Goal: Task Accomplishment & Management: Manage account settings

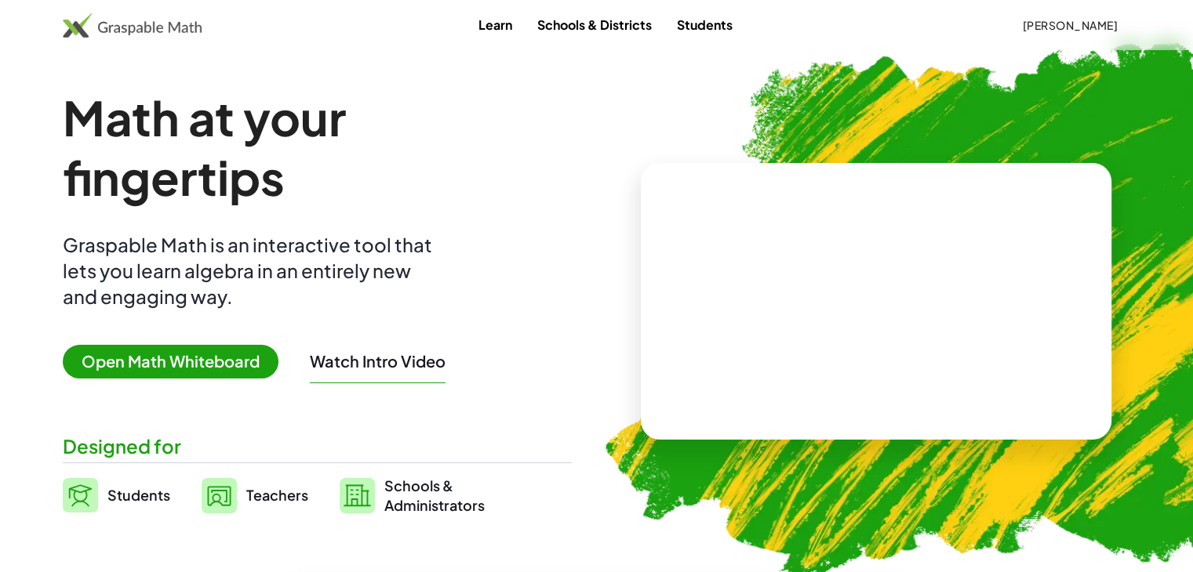
click at [263, 495] on span "Teachers" at bounding box center [277, 495] width 62 height 18
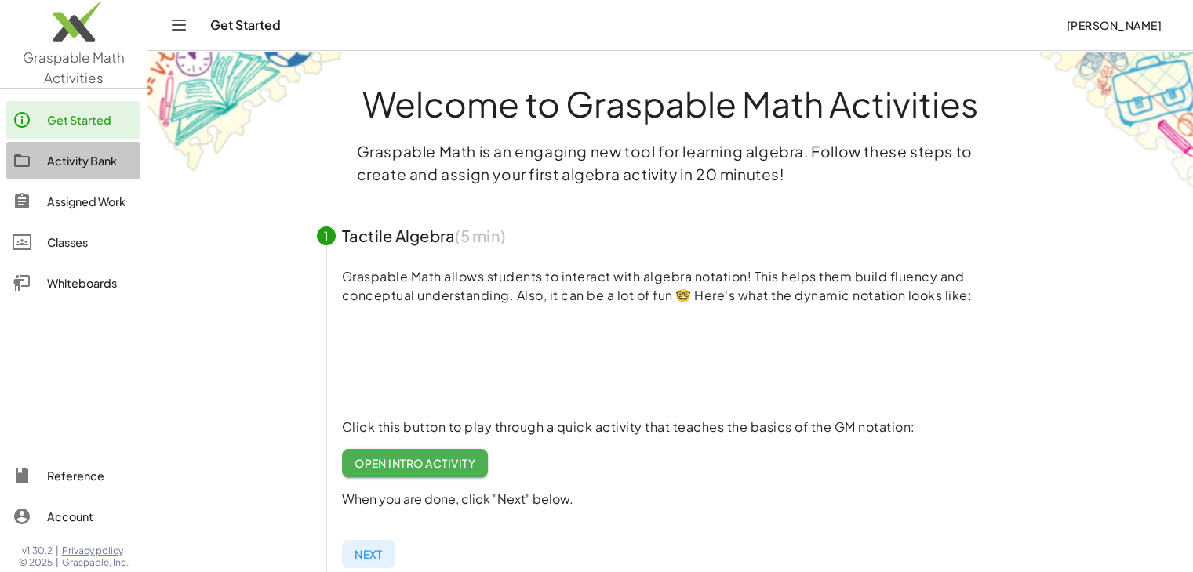
click at [78, 148] on link "Activity Bank" at bounding box center [73, 161] width 134 height 38
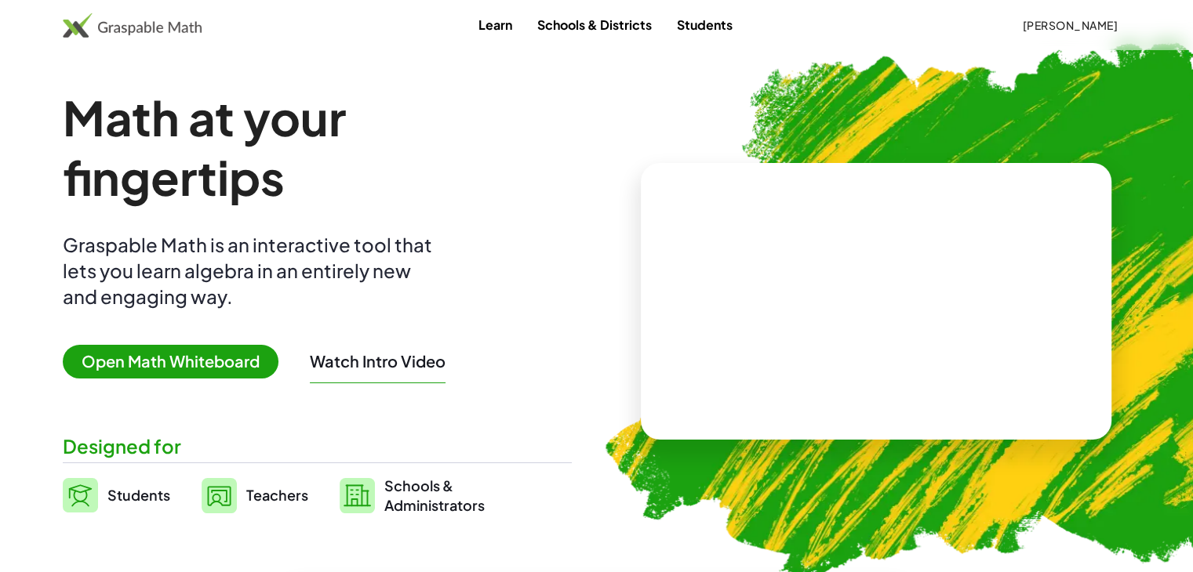
click at [370, 129] on h1 "Math at your fingertips" at bounding box center [312, 147] width 499 height 119
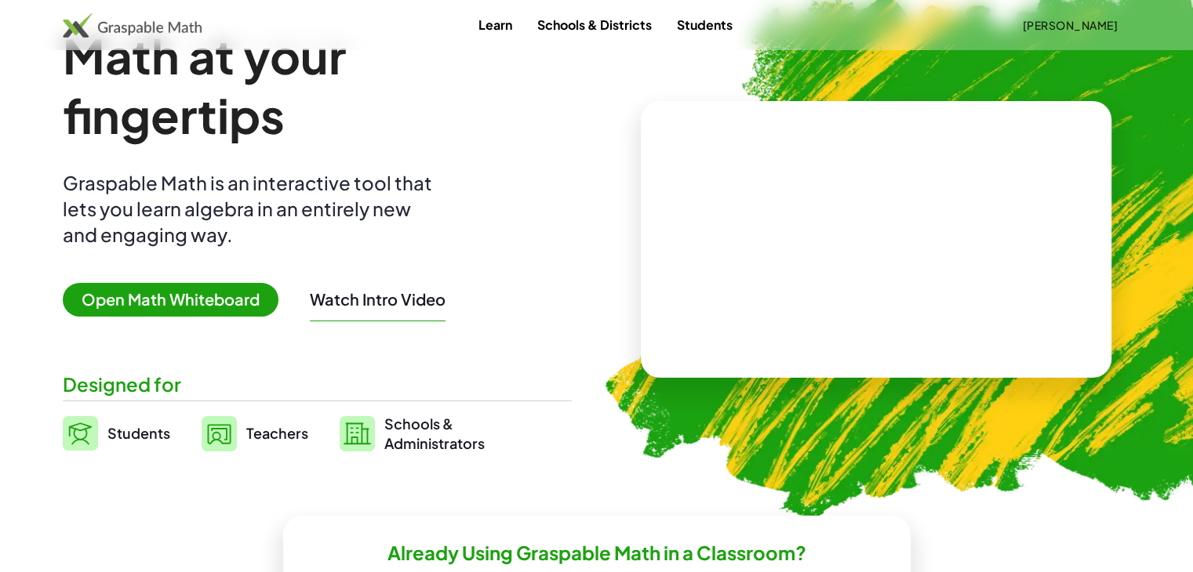
scroll to position [157, 0]
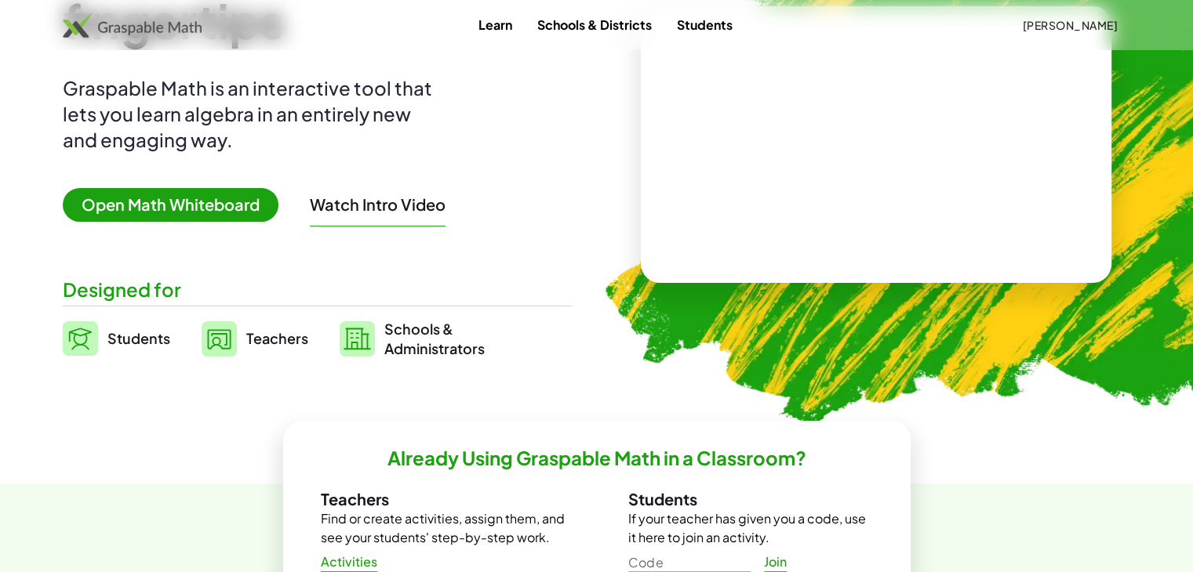
drag, startPoint x: 267, startPoint y: 335, endPoint x: 278, endPoint y: 335, distance: 11.0
click at [267, 335] on span "Teachers" at bounding box center [277, 338] width 62 height 18
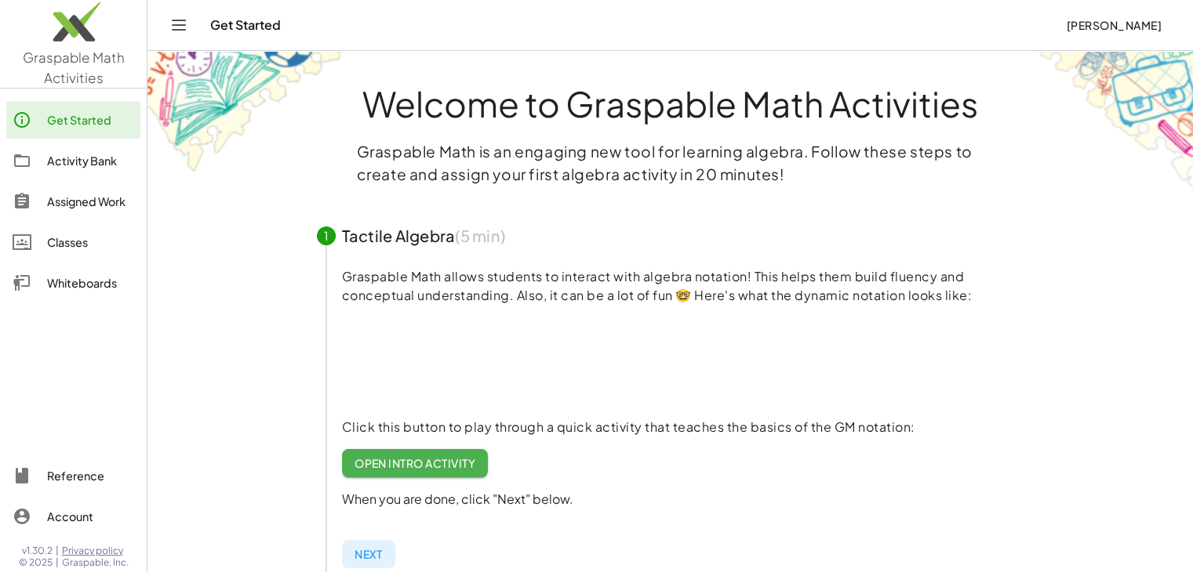
click at [78, 159] on div "Activity Bank" at bounding box center [90, 160] width 87 height 19
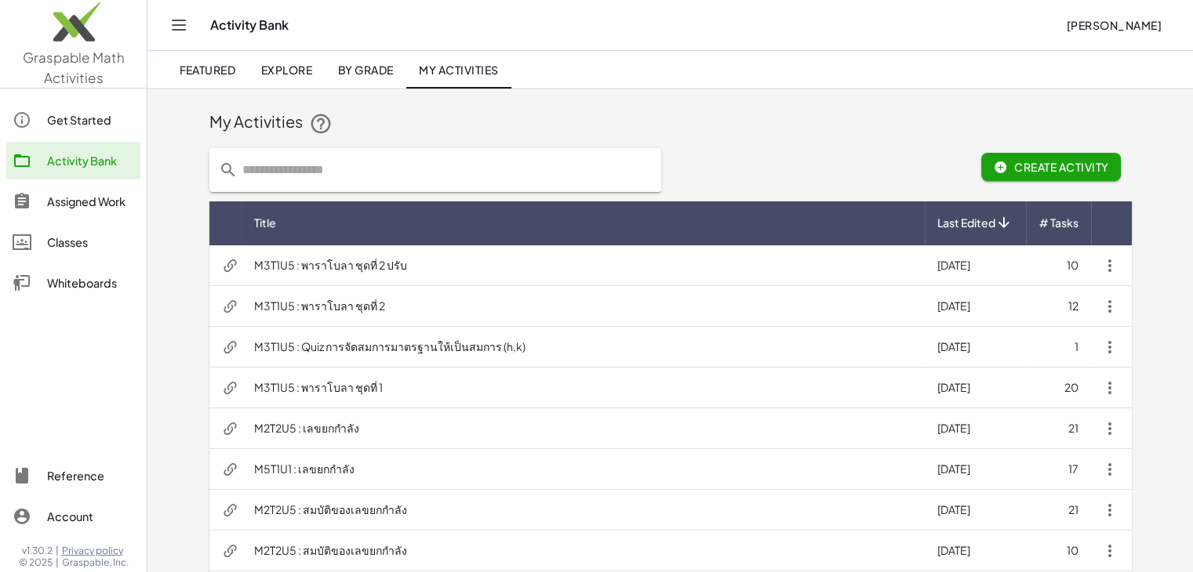
click at [269, 193] on div at bounding box center [435, 170] width 470 height 63
click at [271, 176] on input "text" at bounding box center [445, 170] width 414 height 44
type input "**********"
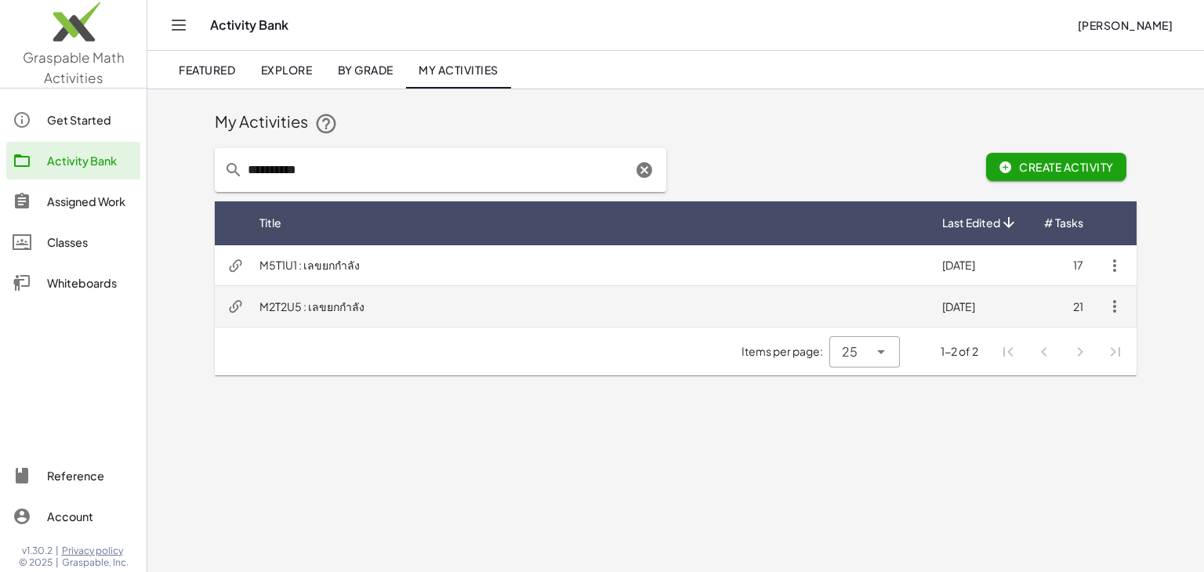
click at [331, 300] on td "M2T2U5 : เลขยกกำลัง" at bounding box center [588, 306] width 683 height 41
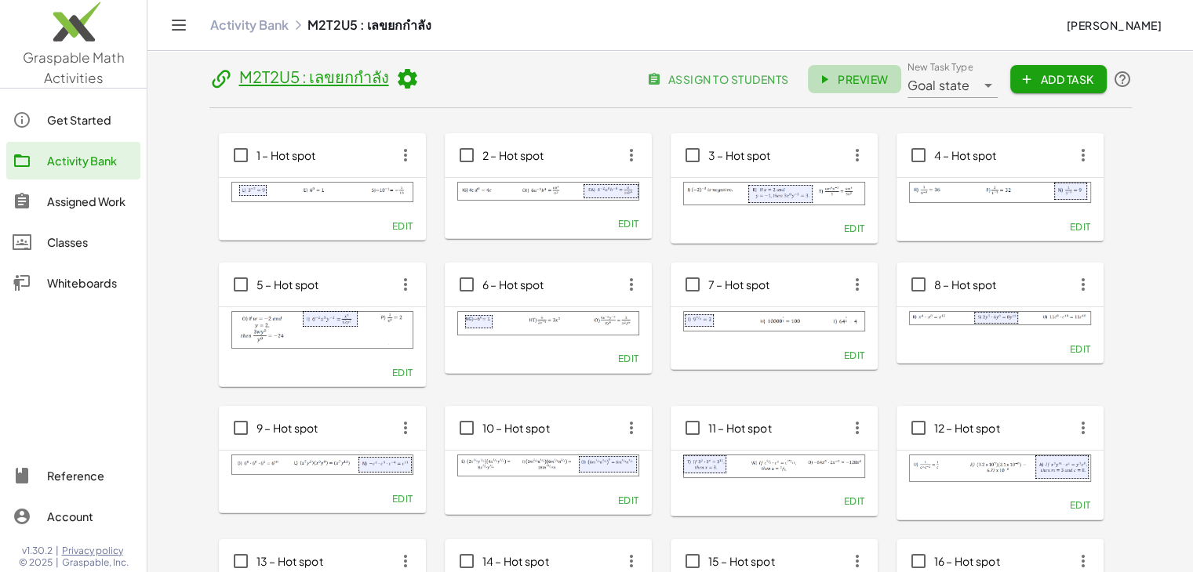
click at [853, 78] on span "Preview" at bounding box center [854, 79] width 68 height 14
click at [249, 22] on link "Activity Bank" at bounding box center [249, 25] width 78 height 16
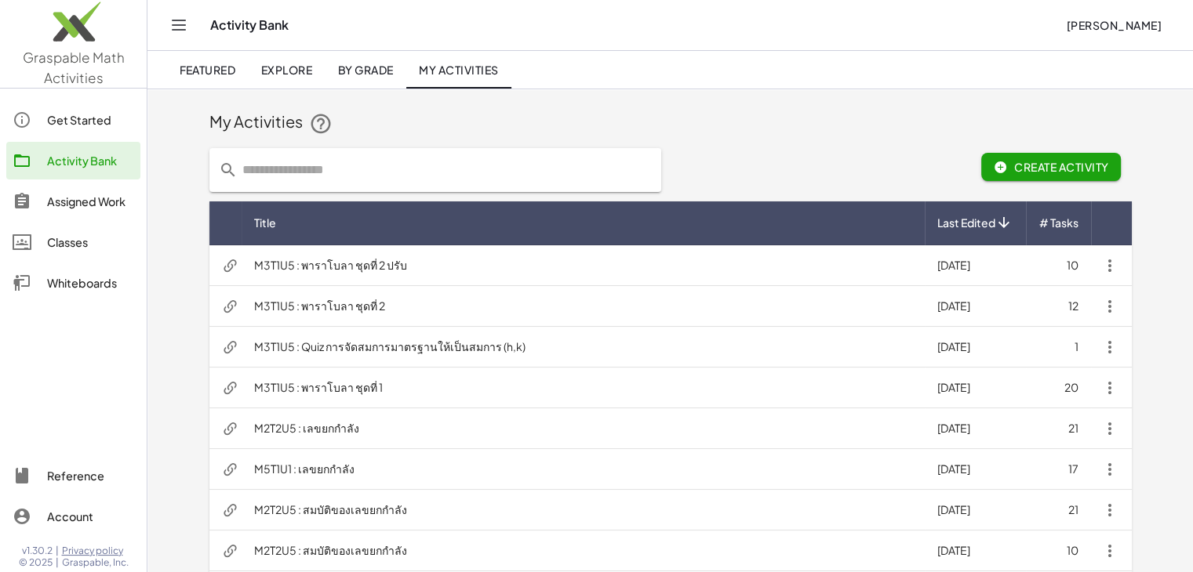
click at [354, 168] on input "text" at bounding box center [445, 170] width 414 height 44
type input "*"
type input "******"
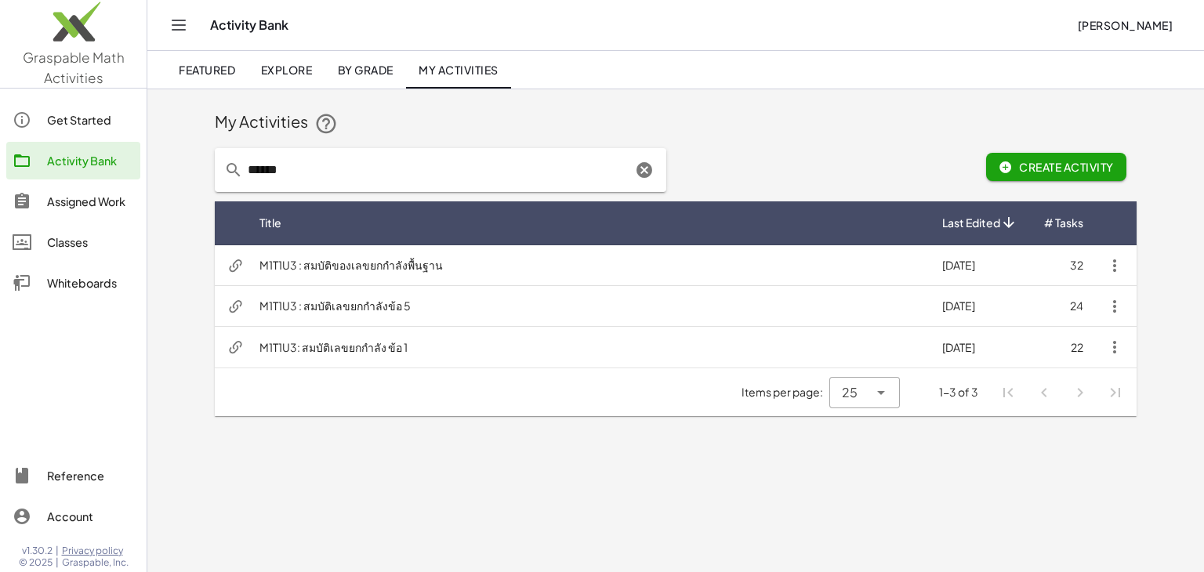
click at [347, 462] on main "My Activities ****** Create Activity Title Last Edited # Tasks M1T1U3 : สมบัติข…" at bounding box center [675, 286] width 1057 height 572
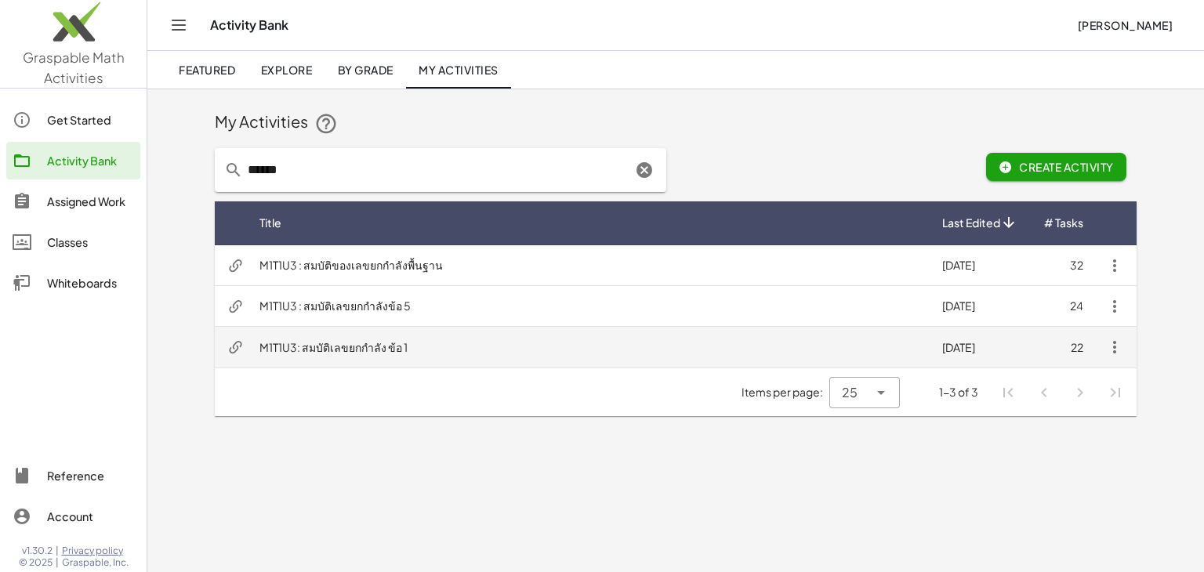
click at [367, 348] on td "M1T1U3: สมบัติเลขยกกำลัง ข้อ 1" at bounding box center [588, 347] width 683 height 41
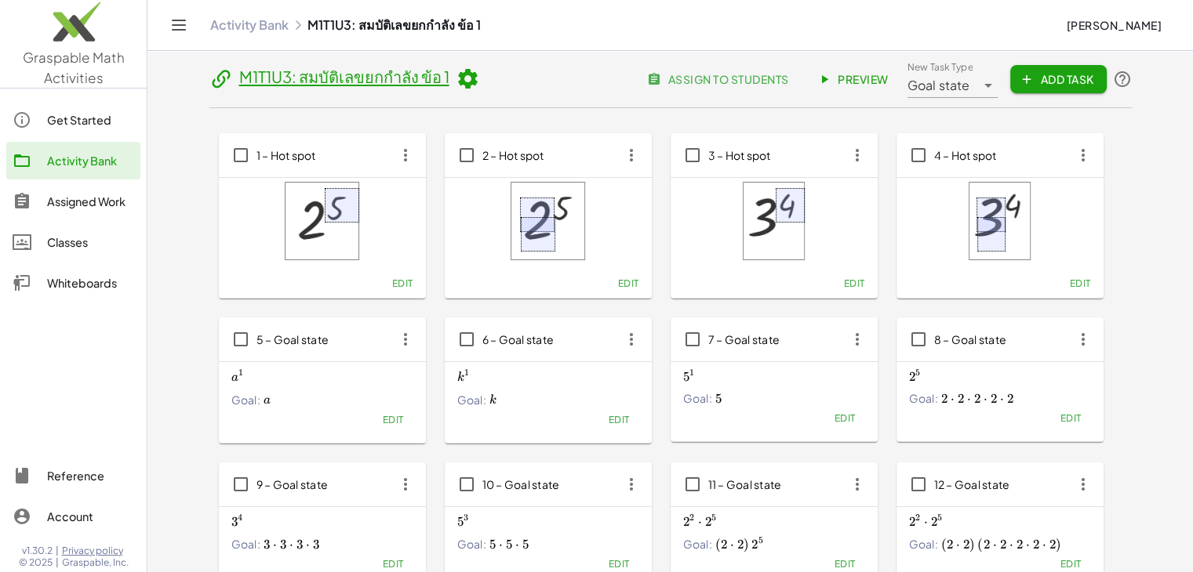
click at [248, 23] on link "Activity Bank" at bounding box center [249, 25] width 78 height 16
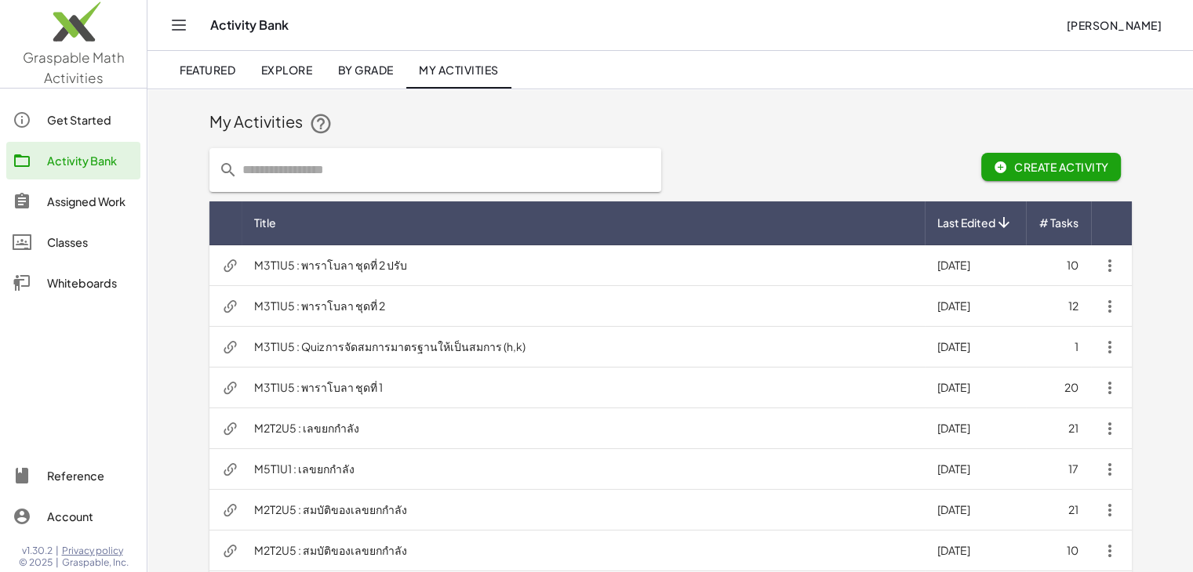
click at [304, 173] on input "text" at bounding box center [445, 170] width 414 height 44
type input "******"
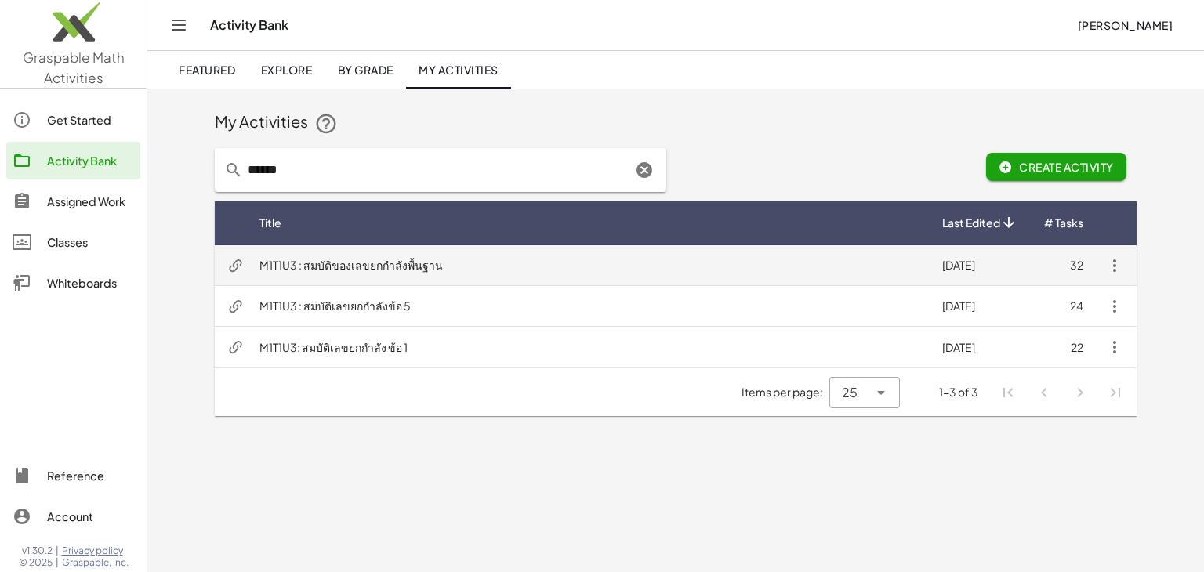
click at [1117, 264] on icon "button" at bounding box center [1115, 265] width 19 height 19
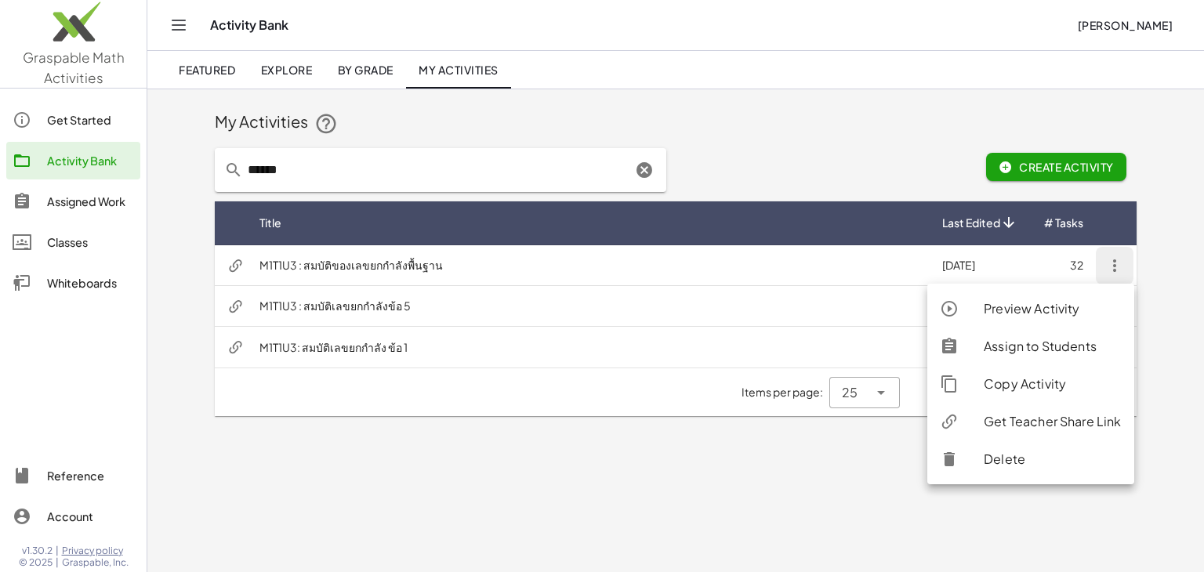
click at [644, 463] on main "My Activities ****** Create Activity Title Last Edited # Tasks M1T1U3 : สมบัติข…" at bounding box center [675, 286] width 1057 height 572
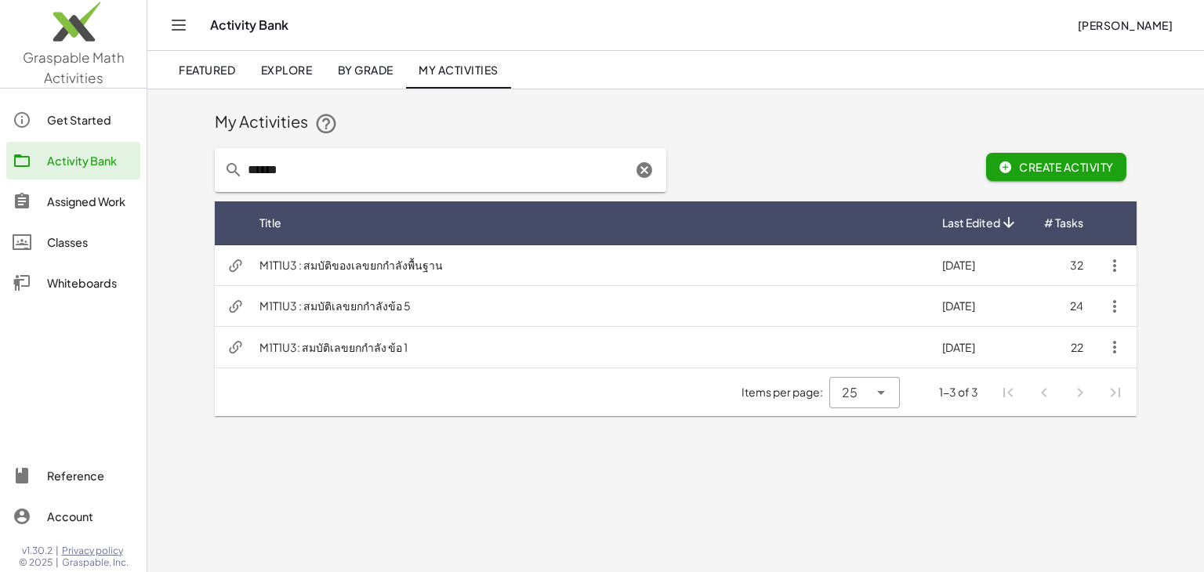
drag, startPoint x: 395, startPoint y: 264, endPoint x: 336, endPoint y: 475, distance: 219.2
click at [336, 475] on main "My Activities ****** Create Activity Title Last Edited # Tasks M1T1U3 : สมบัติข…" at bounding box center [675, 286] width 1057 height 572
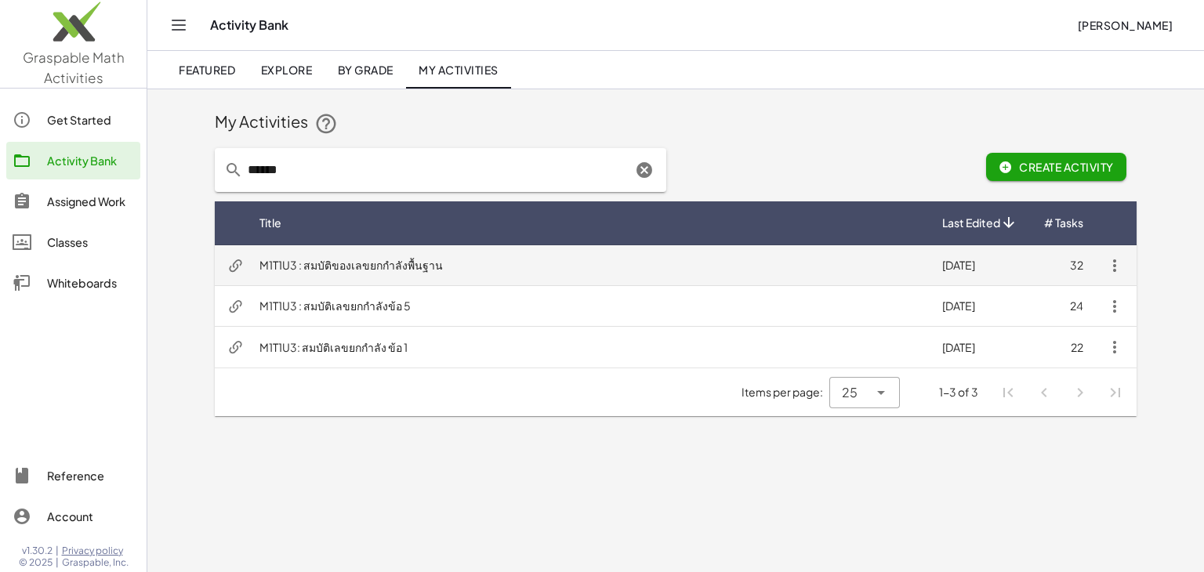
click at [387, 267] on td "M1T1U3 : สมบัติของเลขยกกำลังพื้นฐาน" at bounding box center [588, 265] width 683 height 41
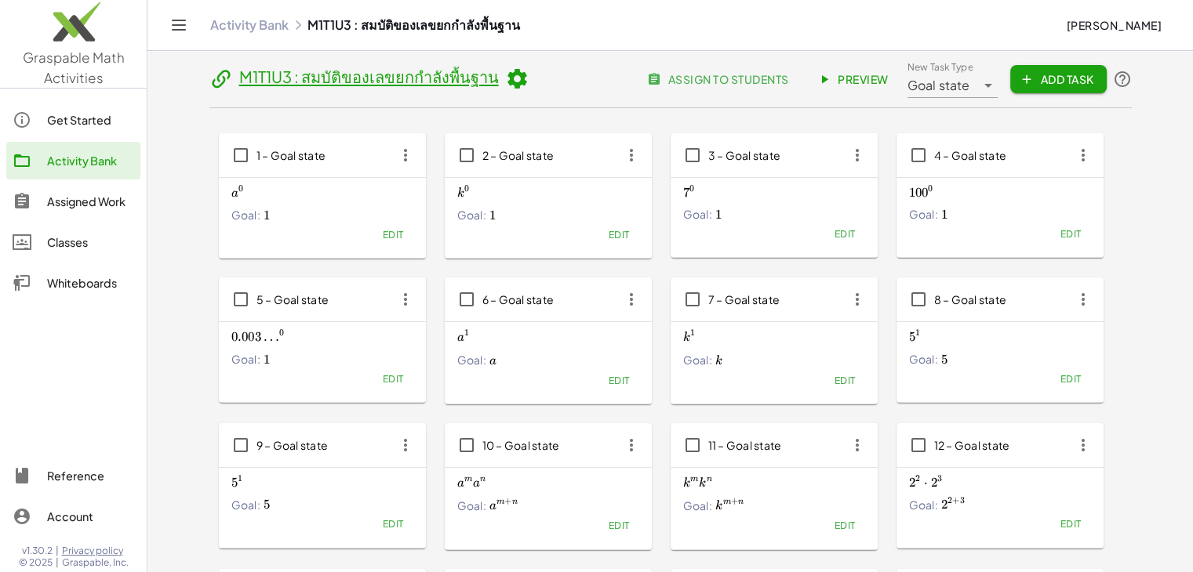
click at [715, 85] on span "assign to students" at bounding box center [719, 79] width 138 height 14
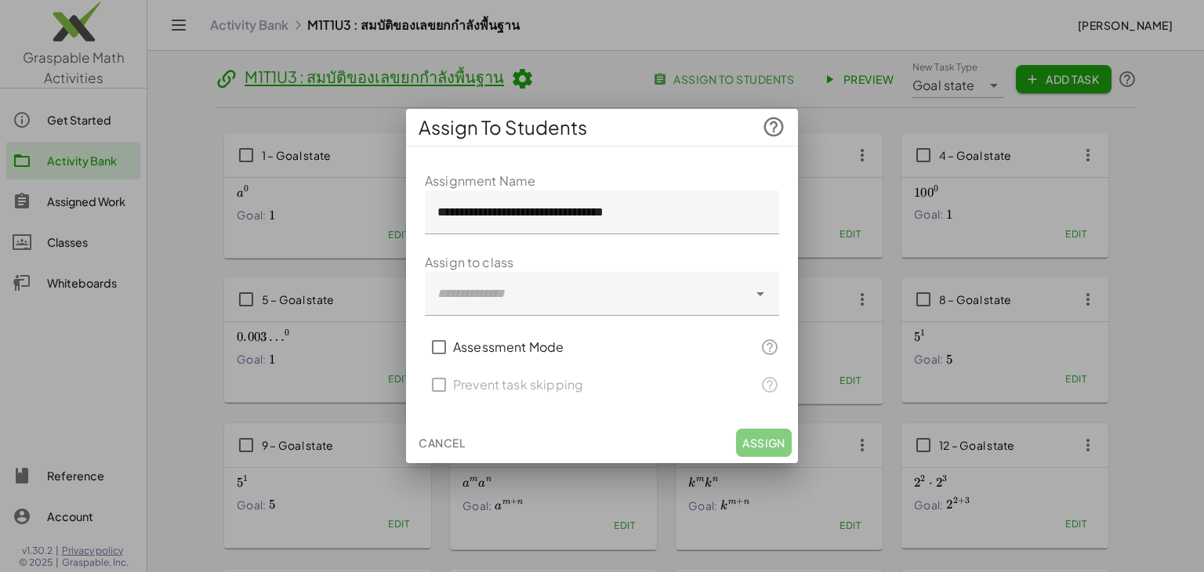
click at [725, 295] on div at bounding box center [586, 294] width 323 height 44
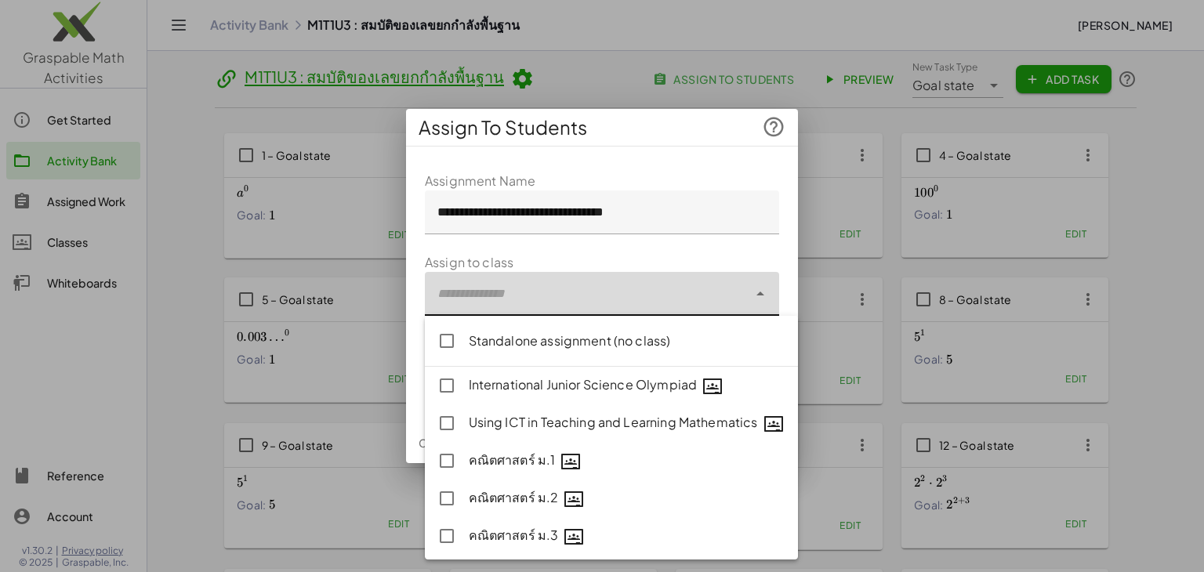
click at [552, 337] on div "Standalone assignment (no class)" at bounding box center [628, 341] width 318 height 19
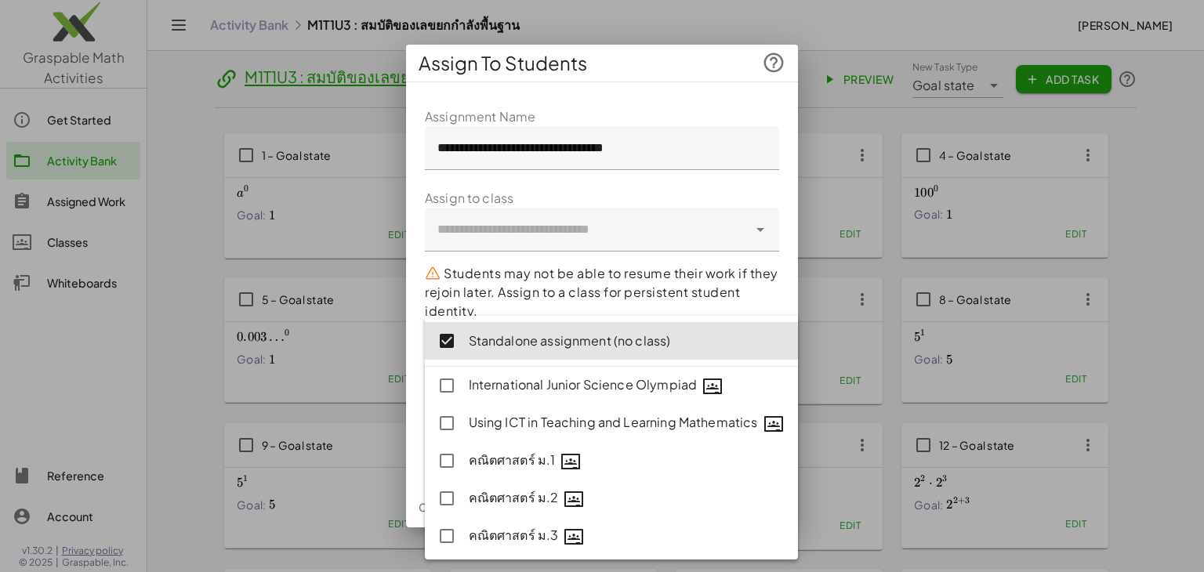
click at [753, 293] on p "Students may not be able to resume their work if they rejoin later. Assign to a…" at bounding box center [602, 292] width 354 height 56
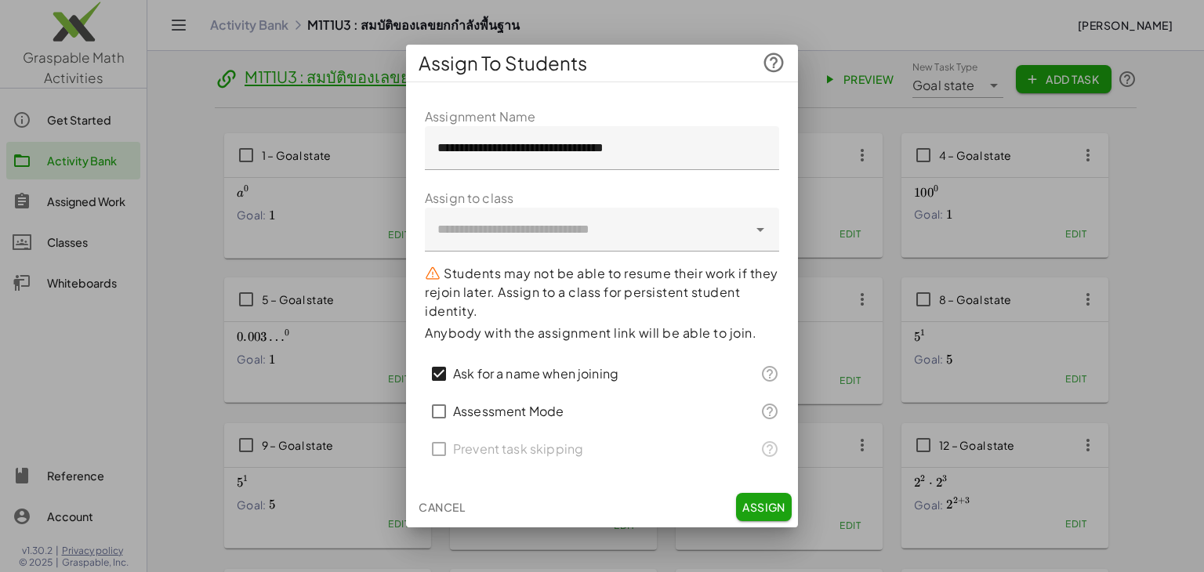
click at [761, 505] on span "Assign" at bounding box center [764, 507] width 43 height 14
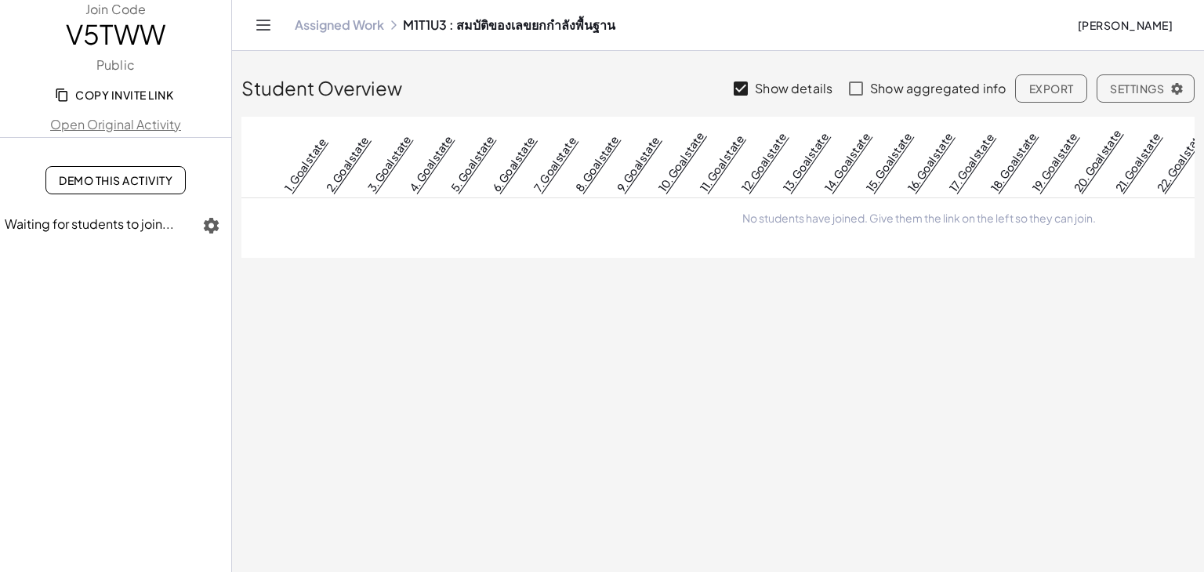
click at [110, 88] on span "Copy Invite Link" at bounding box center [115, 95] width 115 height 14
click at [365, 23] on link "Assigned Work" at bounding box center [339, 25] width 89 height 16
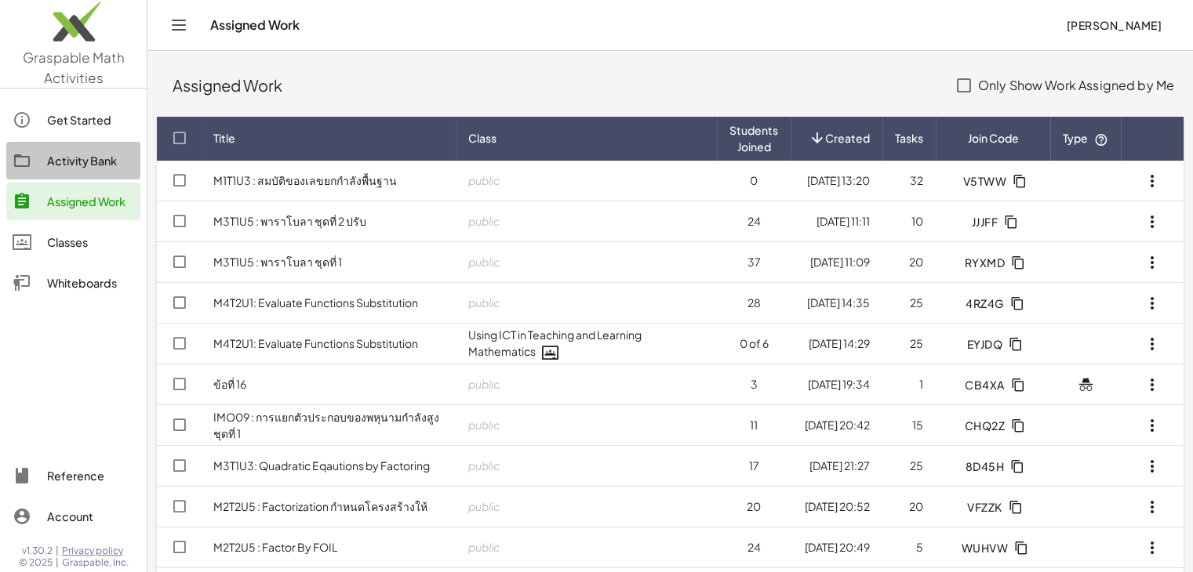
click at [97, 159] on div "Activity Bank" at bounding box center [90, 160] width 87 height 19
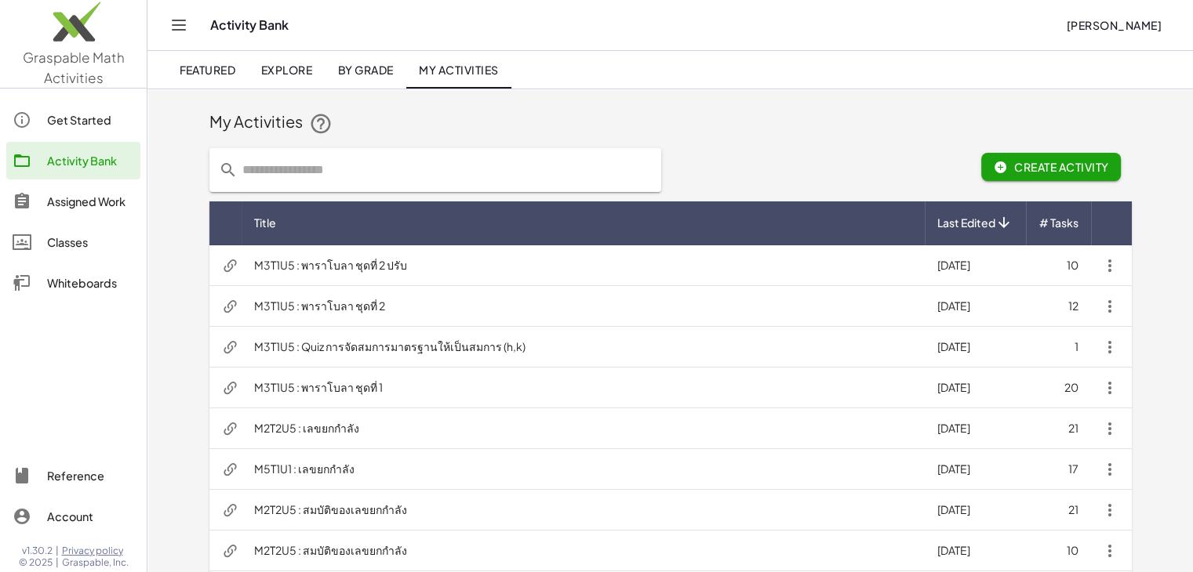
click at [312, 171] on input "text" at bounding box center [445, 170] width 414 height 44
type input "*"
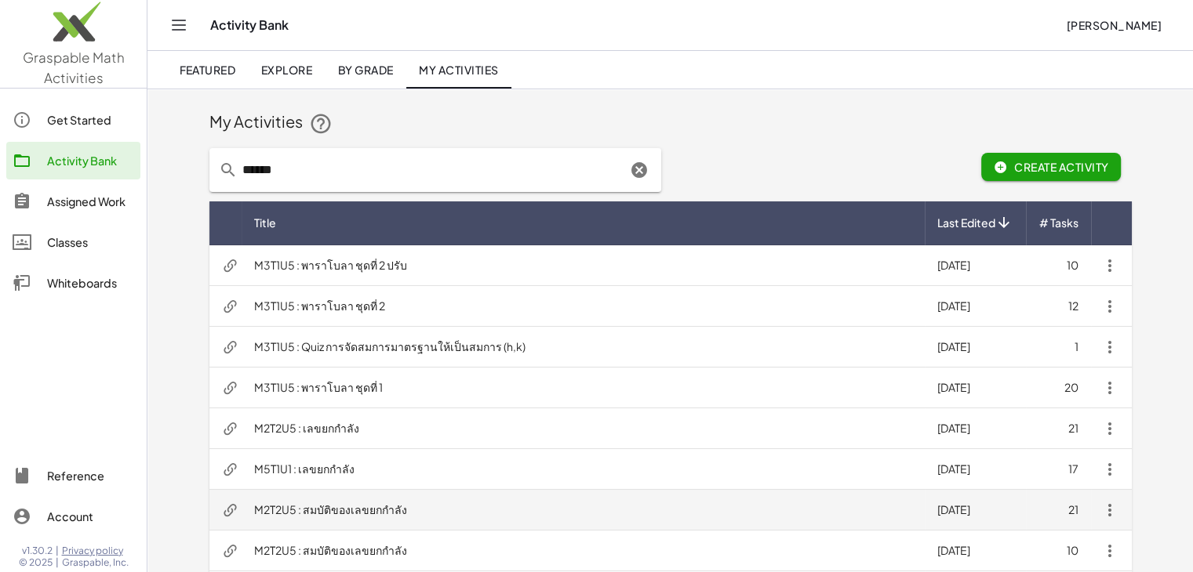
type input "******"
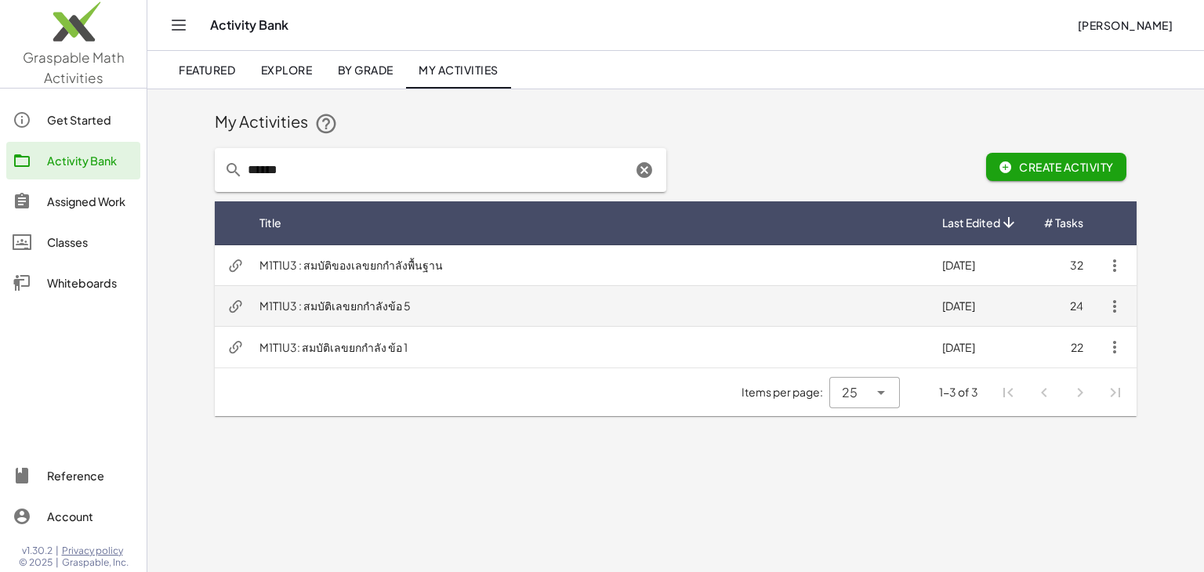
click at [316, 309] on td "M1T1U3 : สมบัติเลขยกกำลังข้อ 5" at bounding box center [588, 306] width 683 height 41
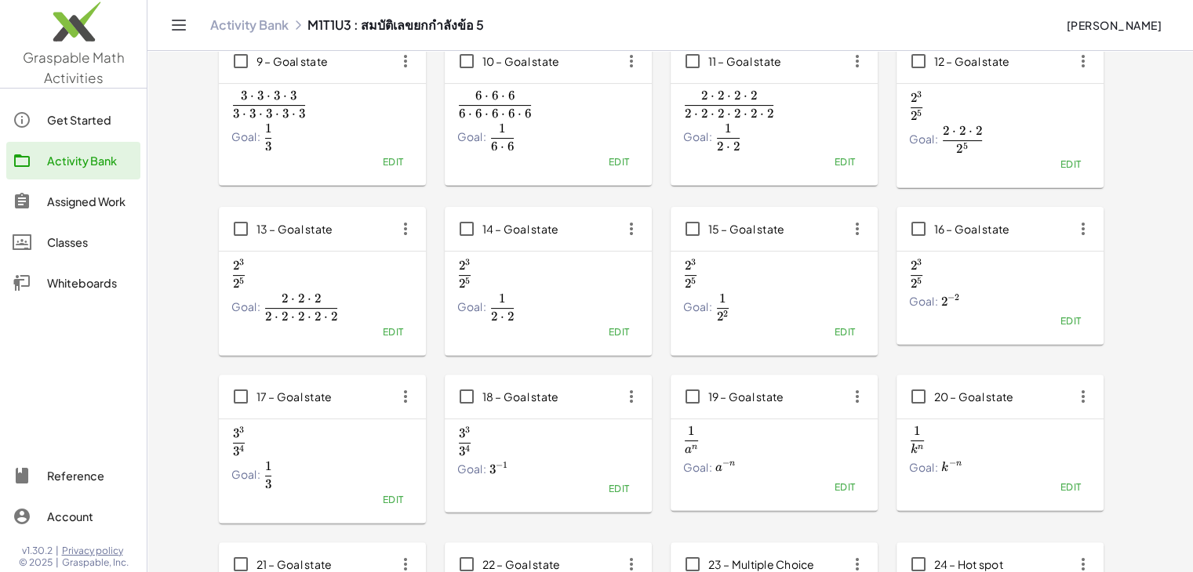
scroll to position [306, 0]
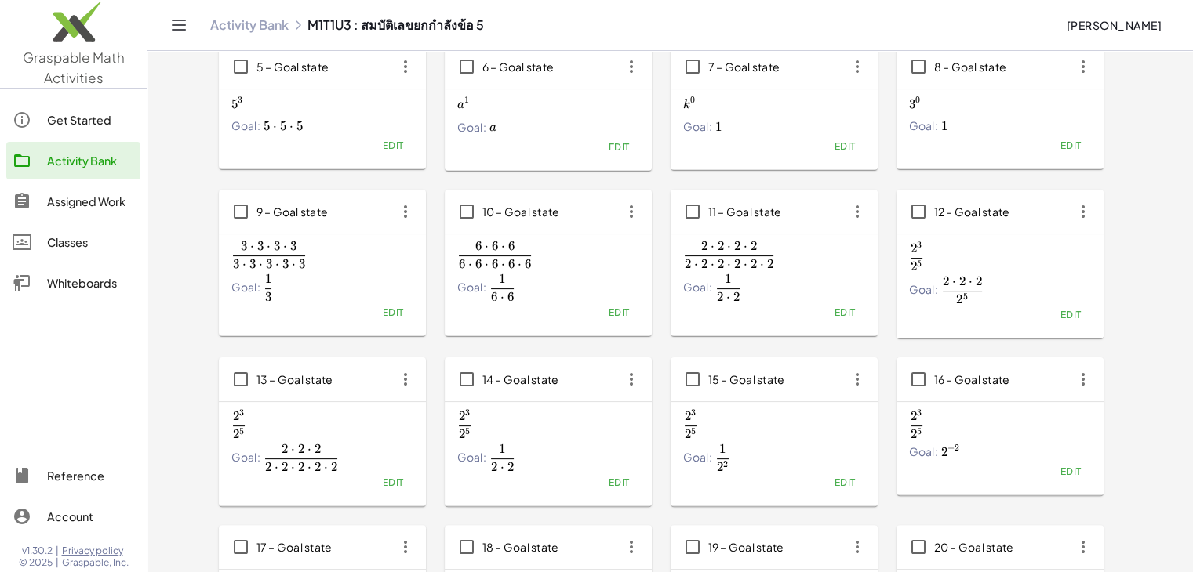
click at [53, 34] on img at bounding box center [73, 25] width 147 height 67
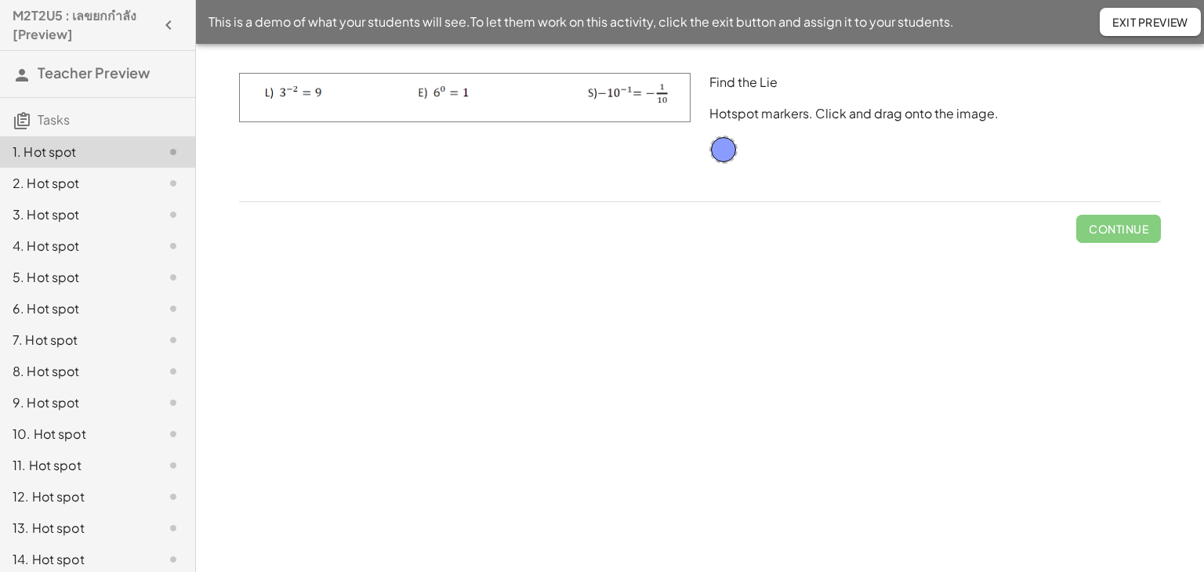
click at [85, 186] on div "2. Hot spot" at bounding box center [76, 183] width 126 height 19
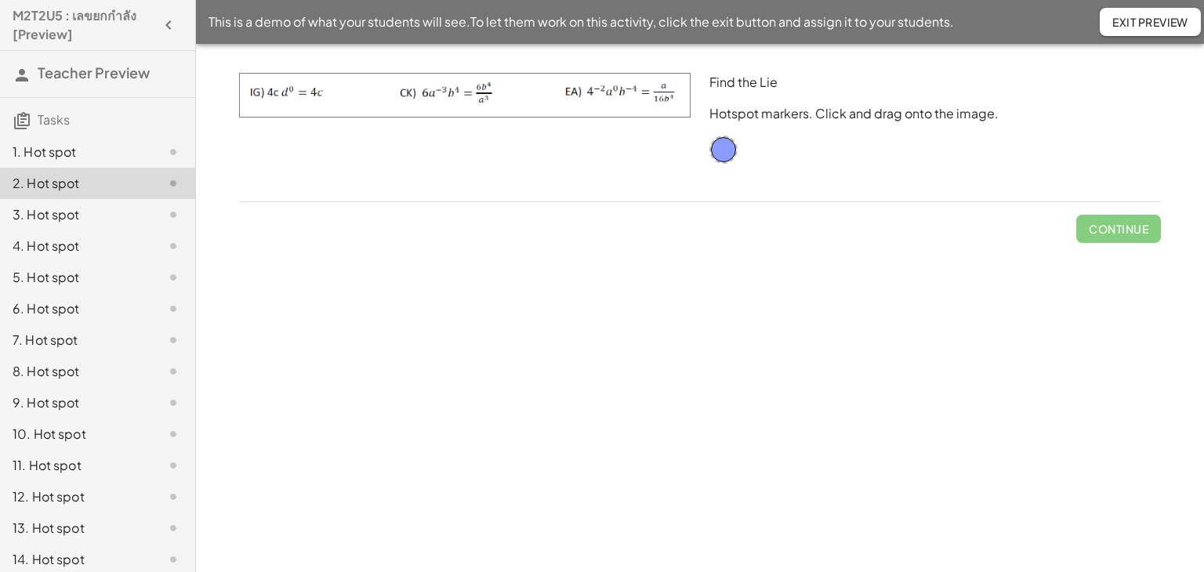
click at [66, 214] on div "3. Hot spot" at bounding box center [76, 214] width 126 height 19
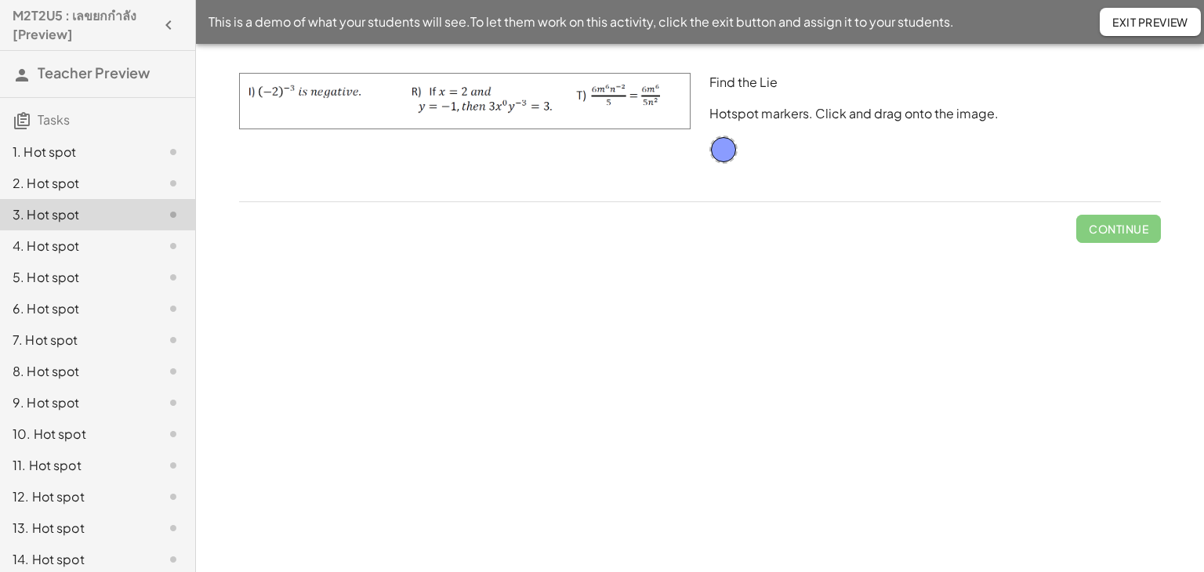
click at [68, 251] on div "4. Hot spot" at bounding box center [76, 246] width 126 height 19
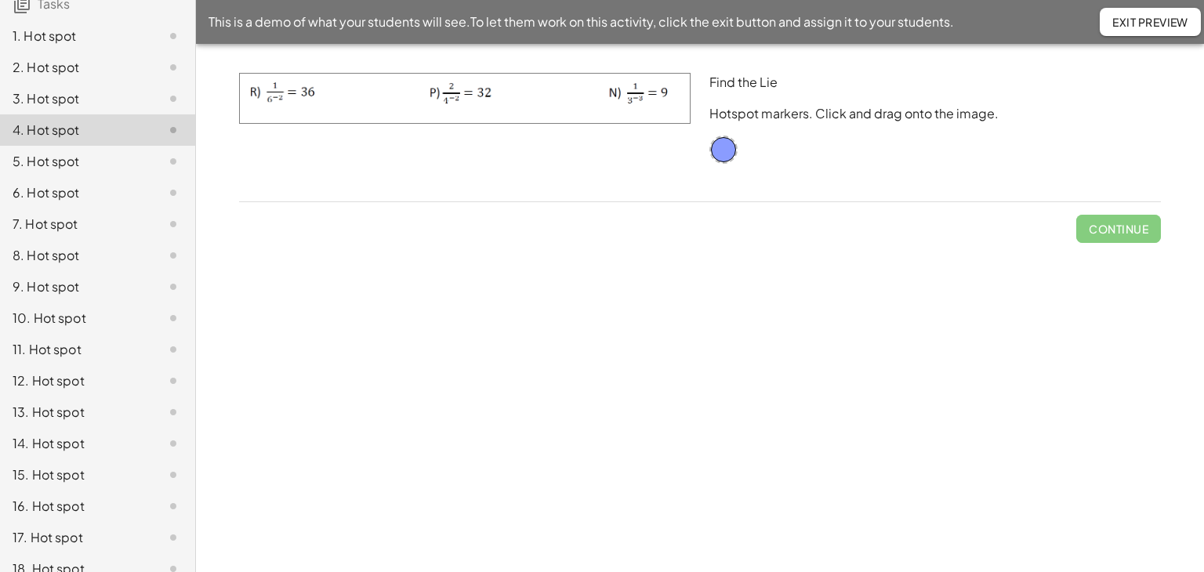
scroll to position [229, 0]
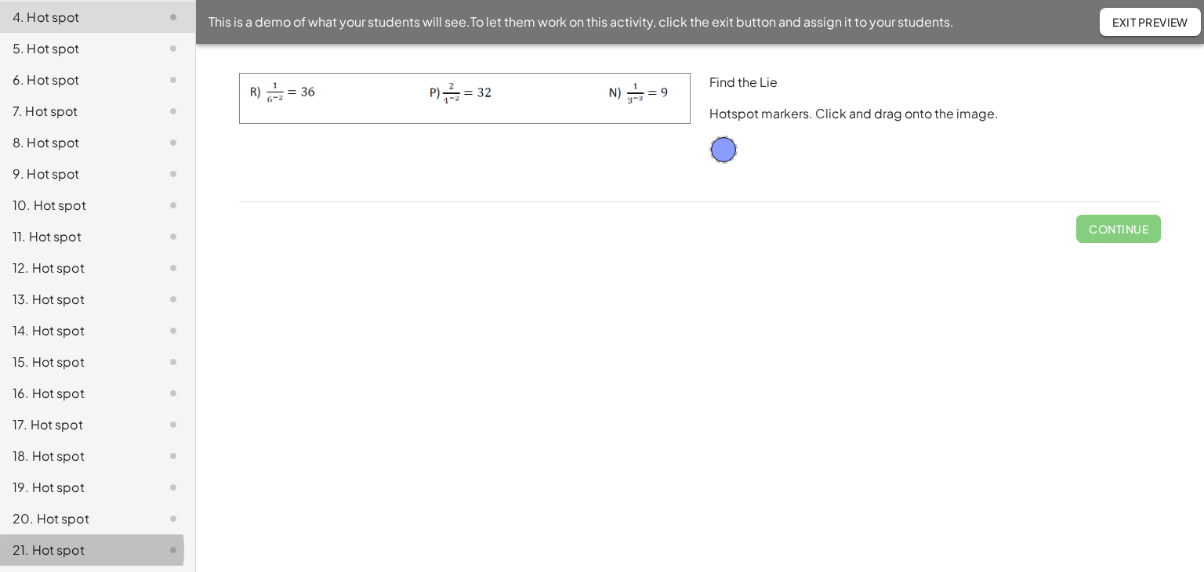
click at [53, 543] on div "21. Hot spot" at bounding box center [76, 550] width 126 height 19
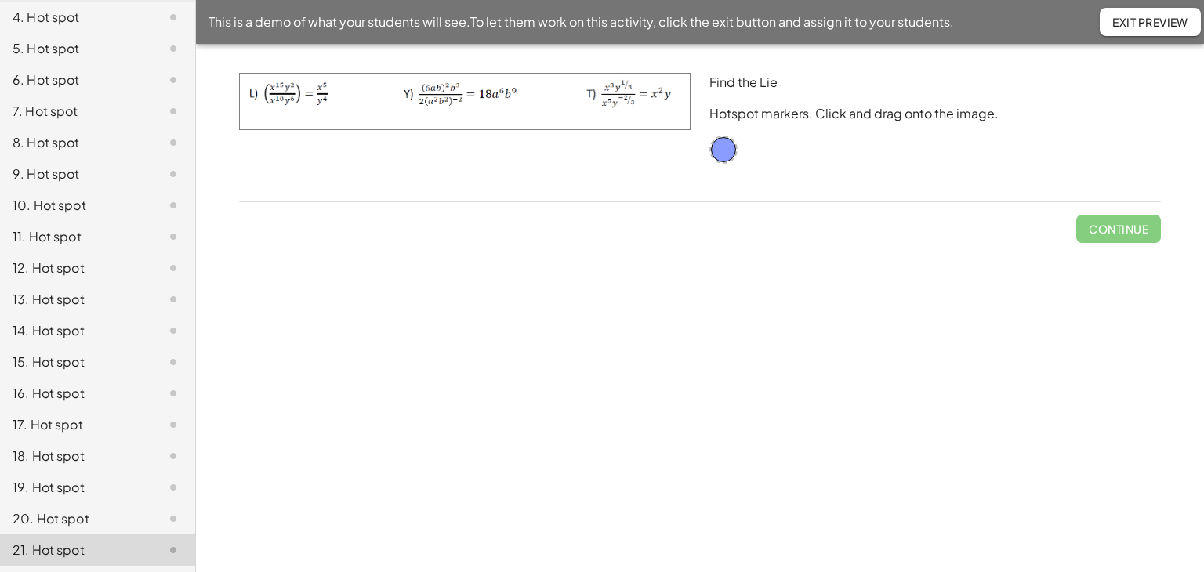
click at [69, 353] on div "15. Hot spot" at bounding box center [76, 362] width 126 height 19
